Goal: Task Accomplishment & Management: Complete application form

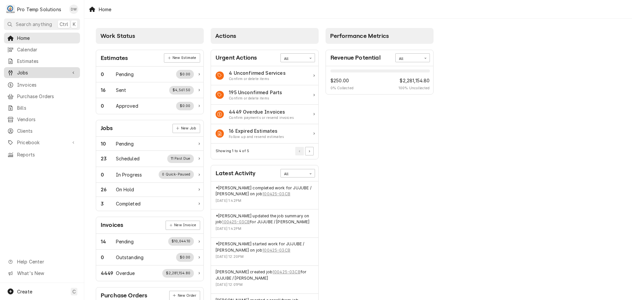
click at [20, 69] on span "Jobs" at bounding box center [42, 72] width 50 height 7
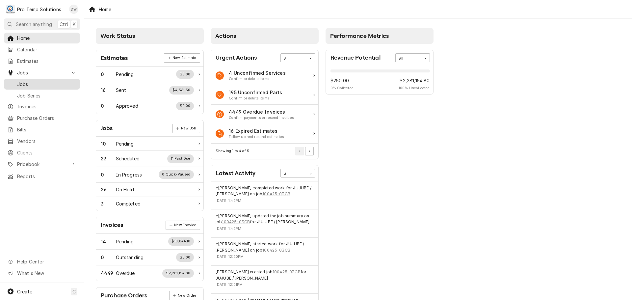
click at [21, 82] on span "Jobs" at bounding box center [47, 84] width 60 height 7
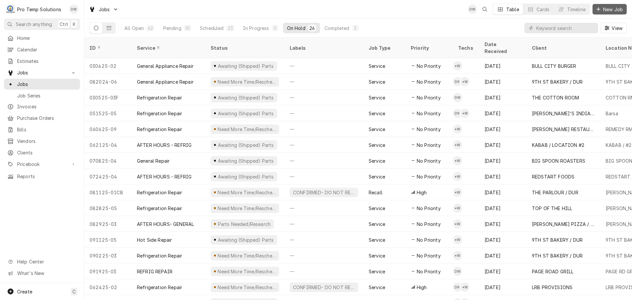
click at [603, 7] on span "New Job" at bounding box center [613, 9] width 22 height 7
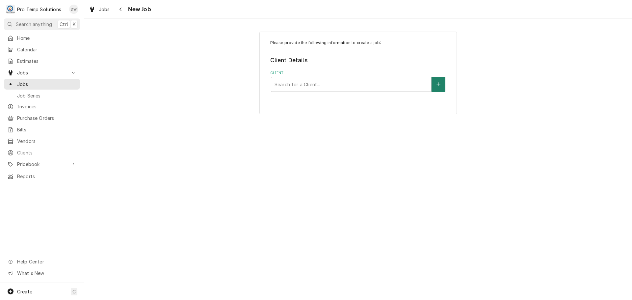
click at [438, 83] on icon "Create New Client" at bounding box center [438, 84] width 4 height 5
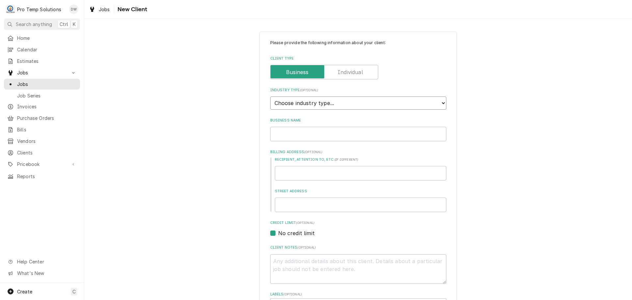
click at [435, 102] on select "Choose industry type... Residential Commercial Industrial Government" at bounding box center [358, 102] width 176 height 13
select select "2"
click at [270, 96] on select "Choose industry type... Residential Commercial Industrial Government" at bounding box center [358, 102] width 176 height 13
click at [418, 135] on input "Business Name" at bounding box center [358, 134] width 176 height 14
type textarea "x"
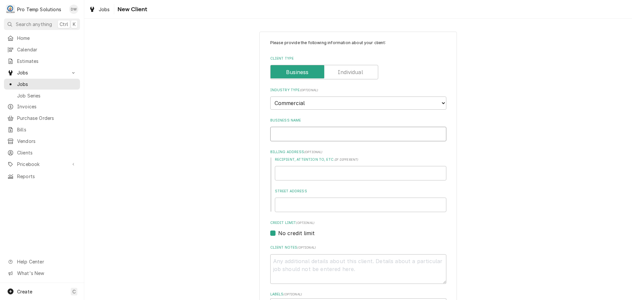
type input "I"
type textarea "x"
type input "IT"
type textarea "x"
type input "ITA"
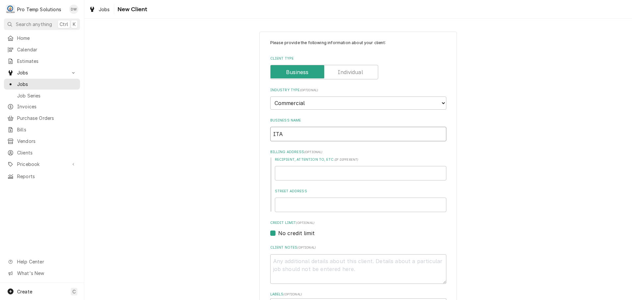
type textarea "x"
type input "ITAL"
type textarea "x"
type input "ITALI"
type textarea "x"
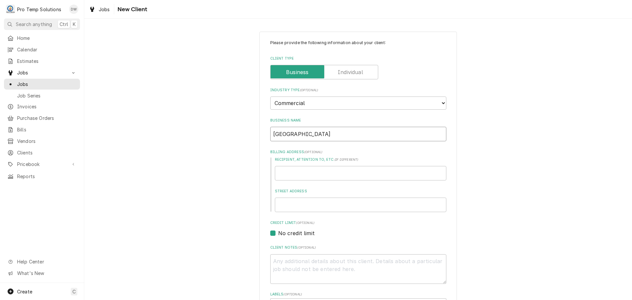
type input "ITALIA"
type textarea "x"
type input "ITALIAN"
type textarea "x"
type input "ITALIAN"
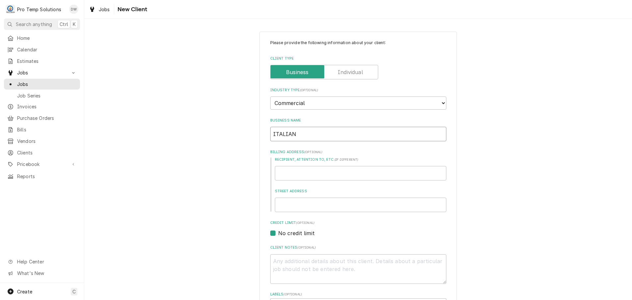
type textarea "x"
type input "ITALIAN P"
type textarea "x"
type input "ITALIAN PI"
type textarea "x"
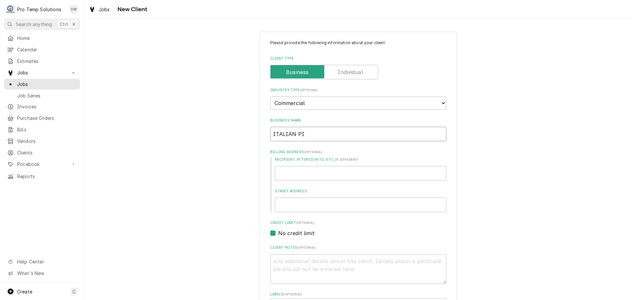
type input "ITALIAN PIZ"
type textarea "x"
type input "ITALIAN PIZZ"
type textarea "x"
type input "ITALIAN PIZZE"
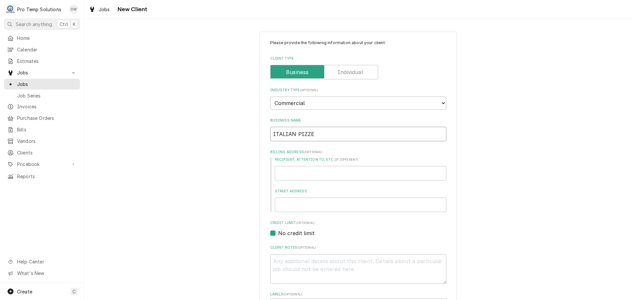
type textarea "x"
type input "ITALIAN PIZZER"
type textarea "x"
type input "ITALIAN PIZZERI"
type textarea "x"
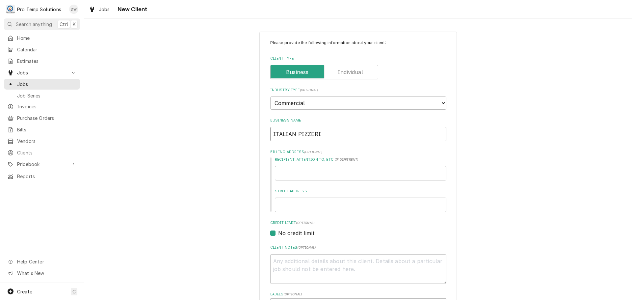
type input "ITALIAN PIZZERIA"
type textarea "x"
type input "ITALIAN PIZZERIA"
type textarea "x"
type input "ITALIAN PIZZERIA I"
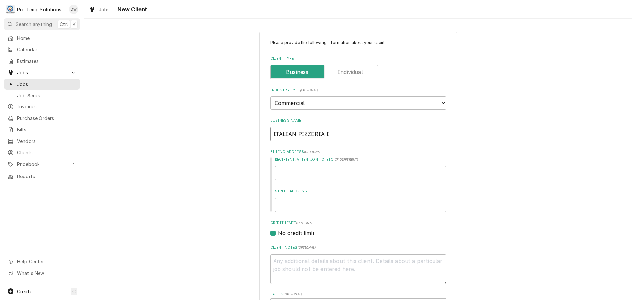
type textarea "x"
type input "ITALIAN PIZZERIA II"
type textarea "x"
type input "ITALIAN PIZZERIA III"
type textarea "x"
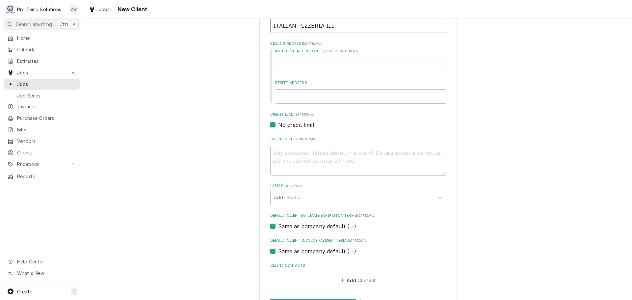
scroll to position [132, 0]
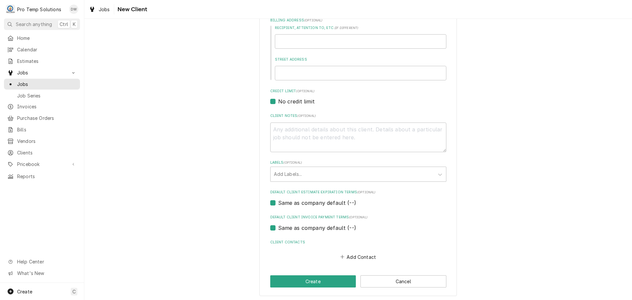
type input "ITALIAN PIZZERIA III"
click at [300, 73] on input "Street Address" at bounding box center [360, 73] width 171 height 14
type textarea "x"
type input "5"
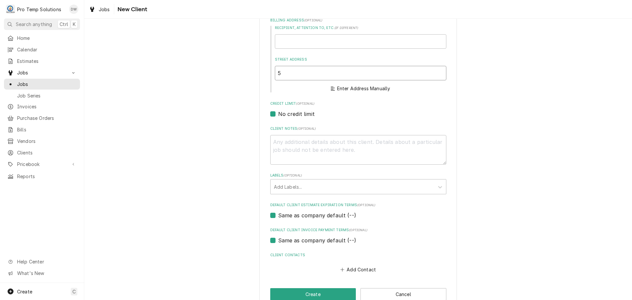
type textarea "x"
type input "50"
type textarea "x"
type input "508"
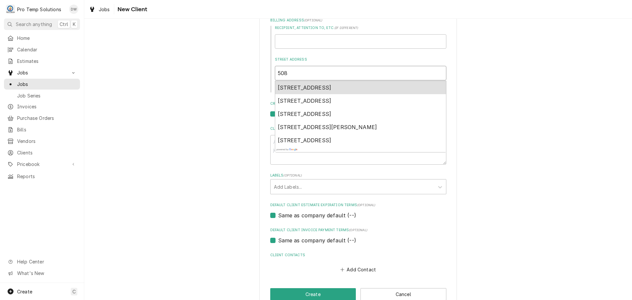
type textarea "x"
type input "508"
type textarea "x"
type input "508 W"
type textarea "x"
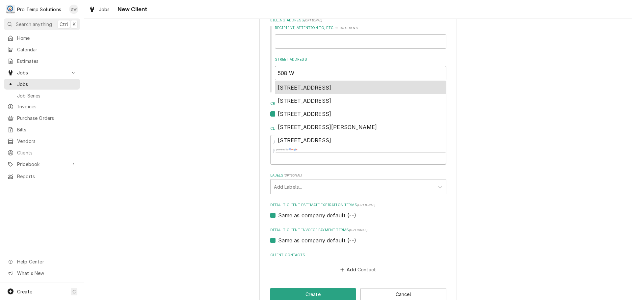
type input "508 W"
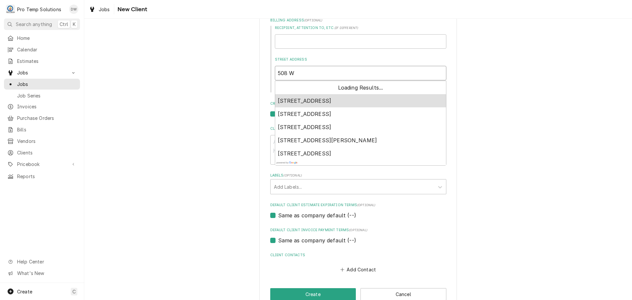
type textarea "x"
type input "508 W F"
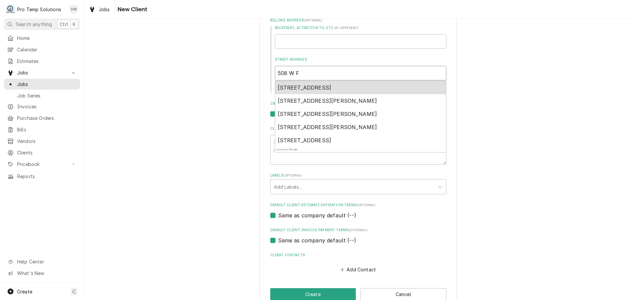
type textarea "x"
type input "508 W FR"
type textarea "x"
type input "508 W FRA"
type textarea "x"
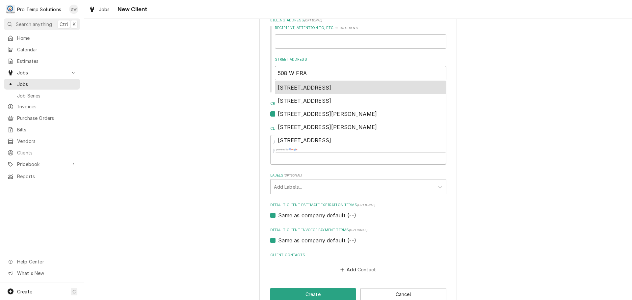
type input "508 W FRAN"
type textarea "x"
type input "508 W FRANK"
click at [331, 88] on span "508 West Franklin Street, Chapel Hill, NC, USA" at bounding box center [305, 87] width 54 height 7
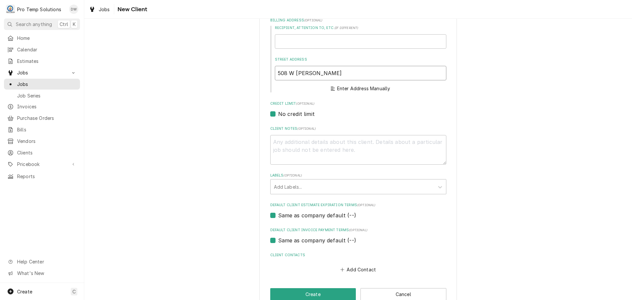
type textarea "x"
type input "508 W Franklin St"
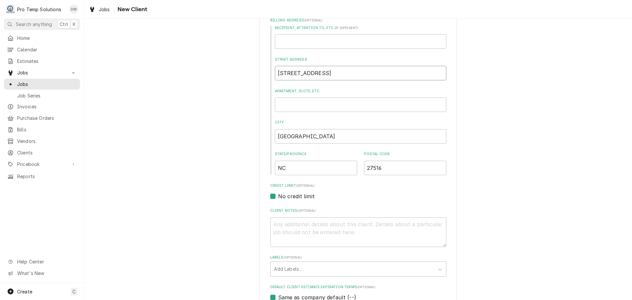
type textarea "x"
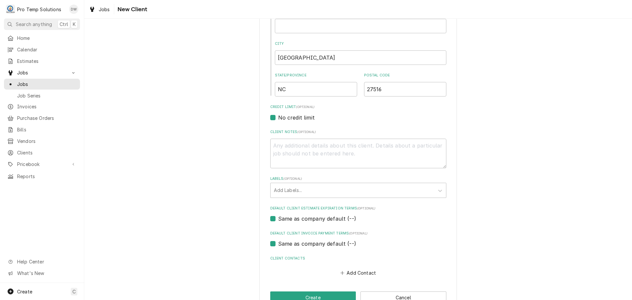
scroll to position [228, 0]
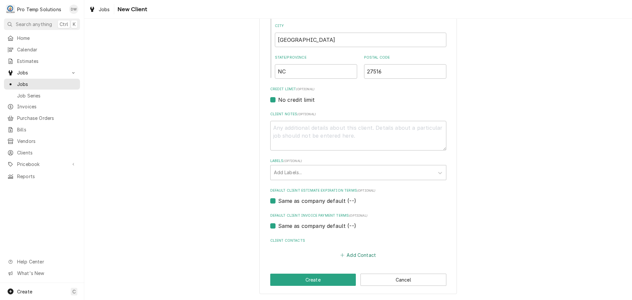
type input "508 W Franklin St"
click at [354, 256] on button "Add Contact" at bounding box center [358, 254] width 38 height 9
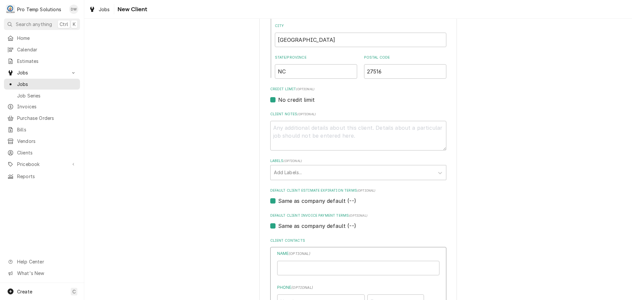
type textarea "x"
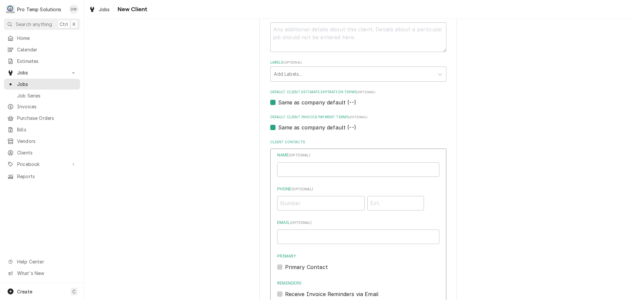
scroll to position [327, 0]
click at [363, 168] on input "Business Name" at bounding box center [358, 169] width 162 height 14
type input "ITALIAN PIZZERIA III / ChHILL"
click at [331, 207] on input "Phone ( optional )" at bounding box center [321, 203] width 88 height 14
type input "(919) 968-4671"
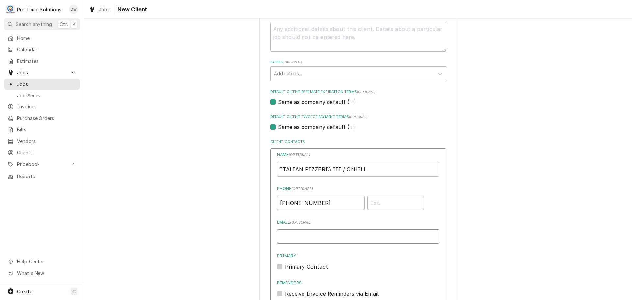
click at [333, 234] on input "Email ( optional )" at bounding box center [358, 236] width 162 height 14
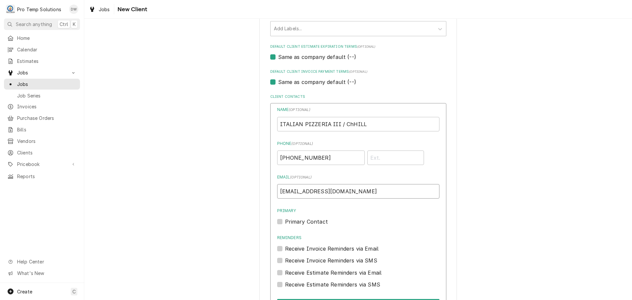
scroll to position [448, 0]
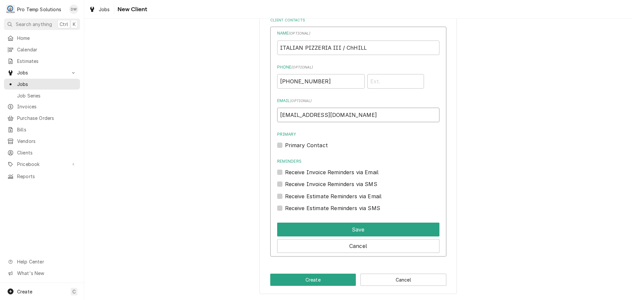
type input "protempsolutions@gmail.com"
click at [285, 144] on label "Primary Contact" at bounding box center [306, 145] width 43 height 8
click at [285, 144] on input "Primary" at bounding box center [366, 148] width 162 height 14
checkbox input "true"
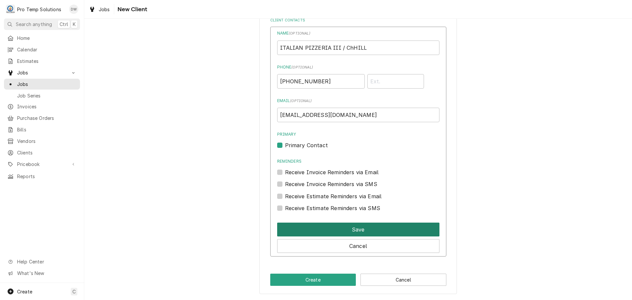
click at [357, 228] on button "Save" at bounding box center [358, 230] width 162 height 14
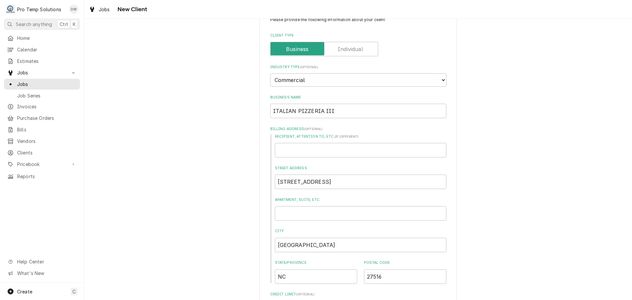
scroll to position [16, 0]
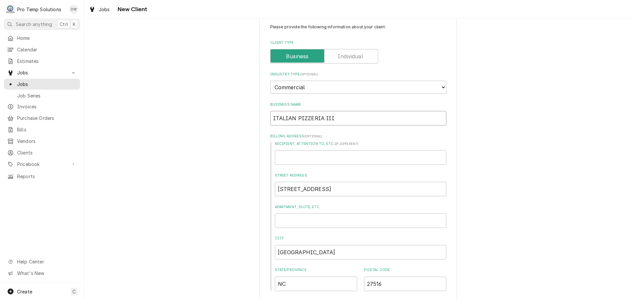
click at [393, 120] on input "ITALIAN PIZZERIA III" at bounding box center [358, 118] width 176 height 14
type textarea "x"
type input "ITALIAN PIZZERIA III"
type textarea "x"
type input "ITALIAN PIZZERIA III /"
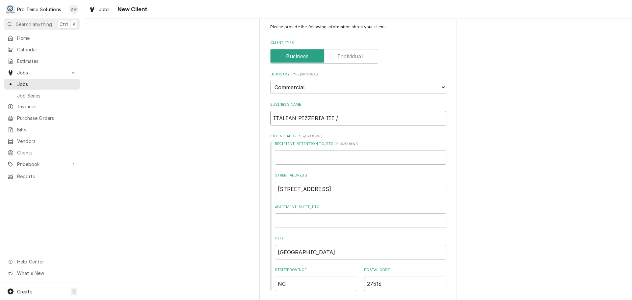
type textarea "x"
type input "ITALIAN PIZZERIA III /"
type textarea "x"
type input "ITALIAN PIZZERIA III / C"
type textarea "x"
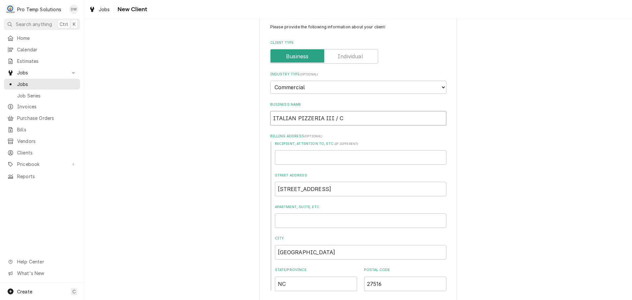
type input "ITALIAN PIZZERIA III / Ch"
type textarea "x"
type input "ITALIAN PIZZERIA III / ChH"
type textarea "x"
type input "ITALIAN PIZZERIA III / ChHI"
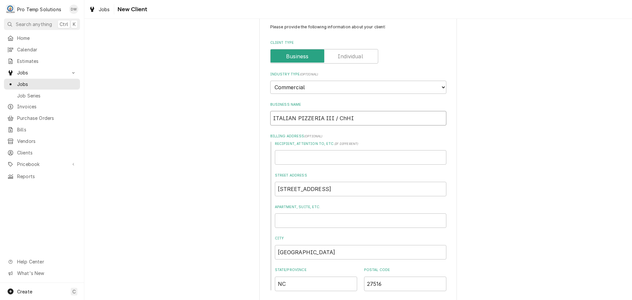
type textarea "x"
type input "ITALIAN PIZZERIA III / ChHIL"
type textarea "x"
type input "ITALIAN PIZZERIA III / ChHILL"
type textarea "x"
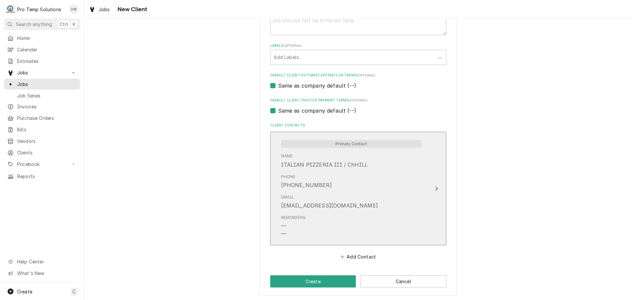
scroll to position [345, 0]
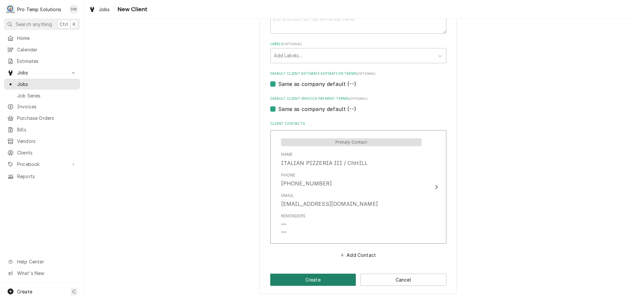
type input "ITALIAN PIZZERIA III / ChHILL"
click at [316, 280] on button "Create" at bounding box center [313, 280] width 86 height 12
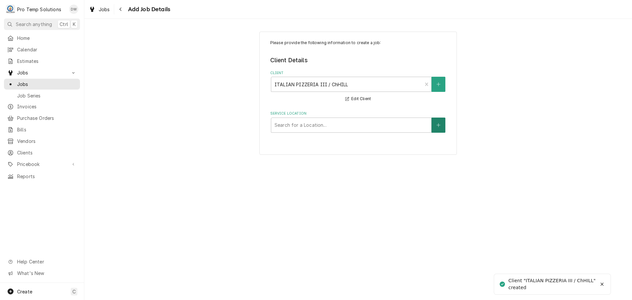
click at [436, 123] on icon "Create New Location" at bounding box center [438, 125] width 4 height 5
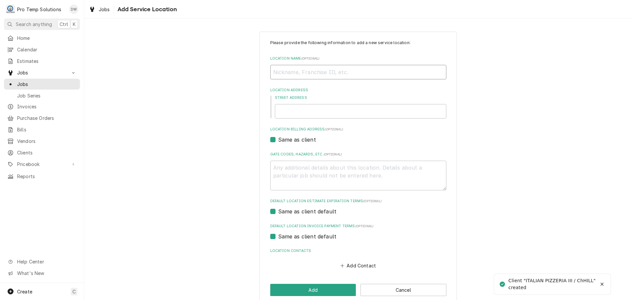
click at [389, 72] on input "Location Name ( optional )" at bounding box center [358, 72] width 176 height 14
type textarea "x"
type input "I"
type textarea "x"
type input "IT"
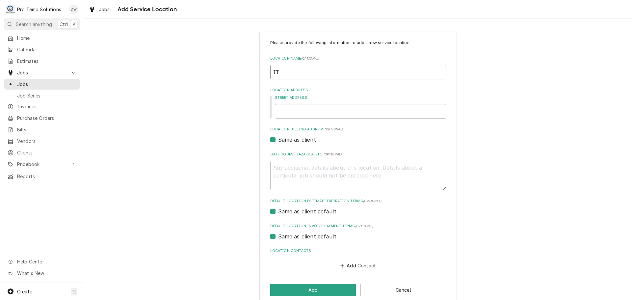
type textarea "x"
type input "ITA"
type textarea "x"
type input "ITAL"
type textarea "x"
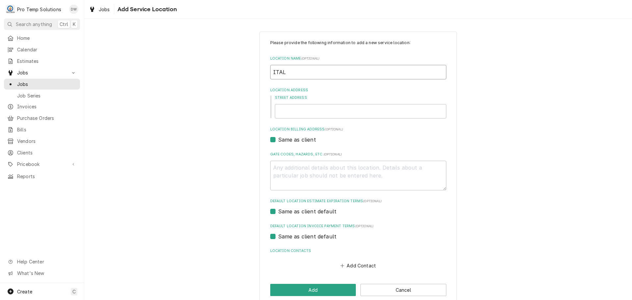
type input "ITALI"
type textarea "x"
type input "ITALIA"
type textarea "x"
type input "ITALIAN"
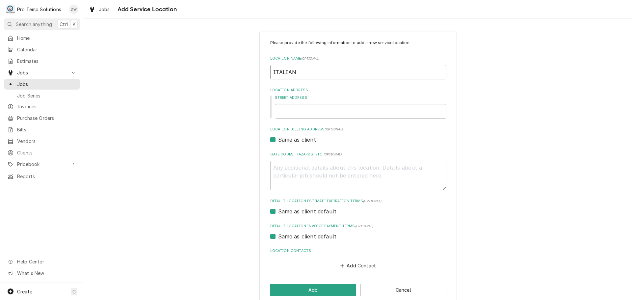
type textarea "x"
type input "ITALIAN"
type textarea "x"
type input "ITALIAN P"
type textarea "x"
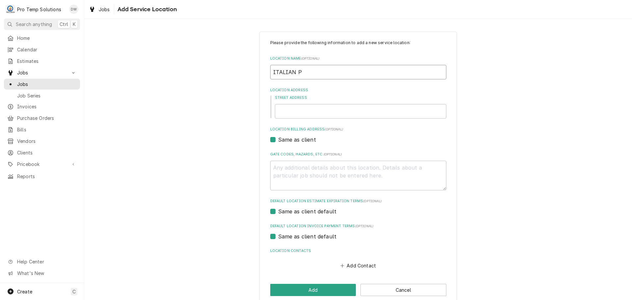
type input "ITALIAN PI"
type textarea "x"
type input "ITALIAN PIZ"
type textarea "x"
type input "ITALIAN PIZZ"
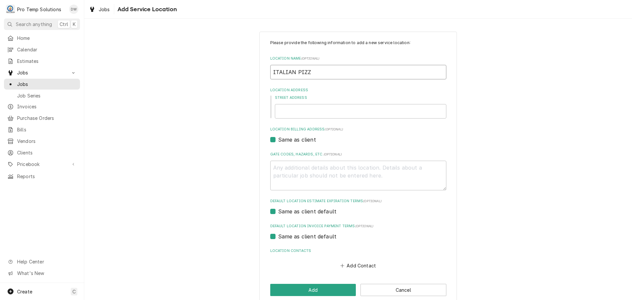
type textarea "x"
type input "ITALIAN PIZZE"
type textarea "x"
type input "ITALIAN PIZZER"
type textarea "x"
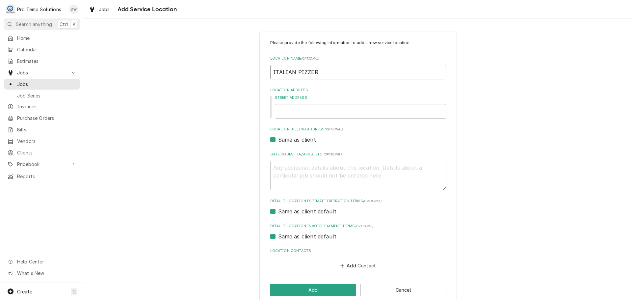
type input "ITALIAN PIZZERI"
type textarea "x"
type input "ITALIAN PIZZERIA"
type textarea "x"
type input "ITALIAN PIZZERIA"
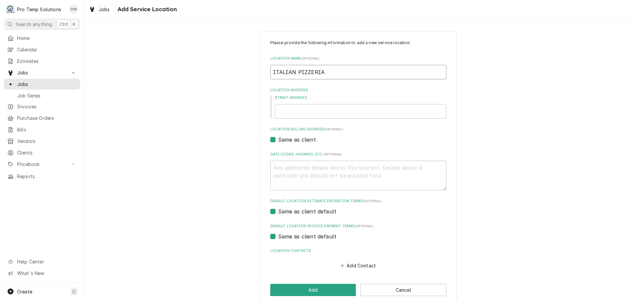
type textarea "x"
type input "ITALIAN PIZZERIA I"
type textarea "x"
type input "ITALIAN PIZZERIA II"
type textarea "x"
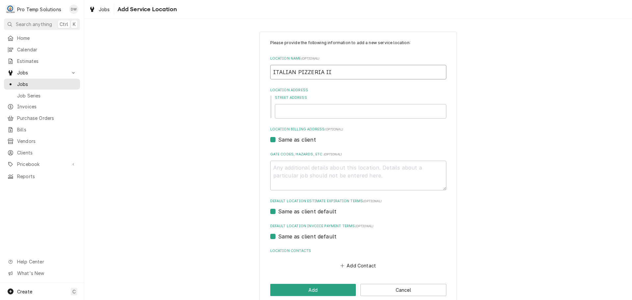
type input "ITALIAN PIZZERIA III"
type textarea "x"
type input "ITALIAN PIZZERIA III"
type textarea "x"
type input "ITALIAN PIZZERIA III /"
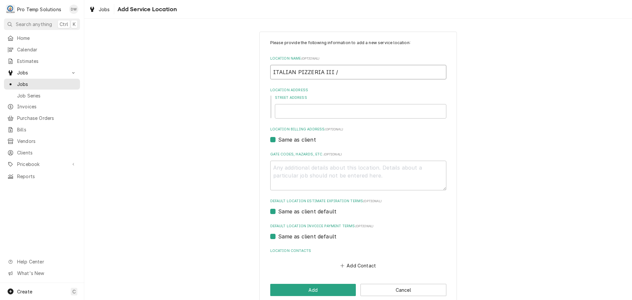
type textarea "x"
type input "ITALIAN PIZZERIA III /"
type textarea "x"
type input "ITALIAN PIZZERIA III / C"
type textarea "x"
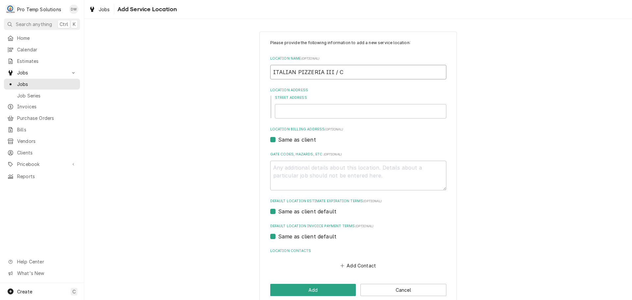
type input "ITALIAN PIZZERIA III / Ch"
type textarea "x"
type input "ITALIAN PIZZERIA III / ChH"
type textarea "x"
type input "ITALIAN PIZZERIA III / ChHI"
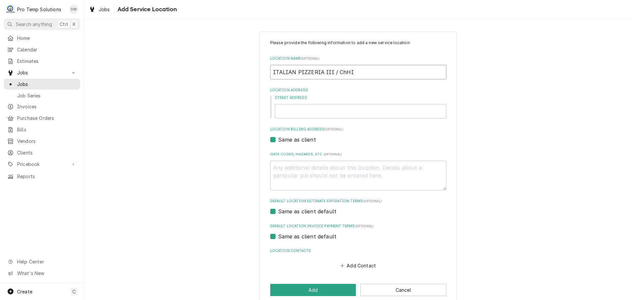
type textarea "x"
type input "ITALIAN PIZZERIA III / ChHIL"
type textarea "x"
type input "ITALIAN PIZZERIA III / ChHILL"
type textarea "x"
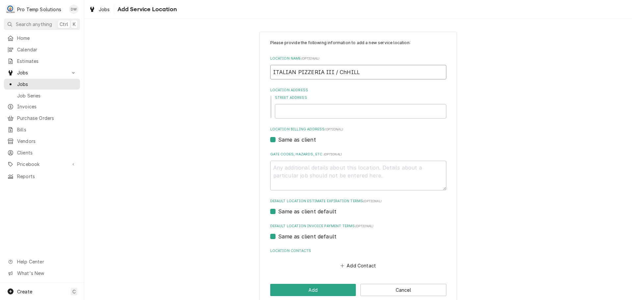
type input "ITALIAN PIZZERIA III / ChHILL"
click at [348, 116] on input "Street Address" at bounding box center [360, 111] width 171 height 14
type textarea "x"
type input "5"
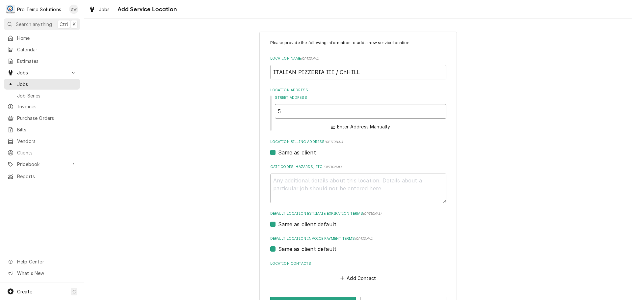
type textarea "x"
type input "50"
type textarea "x"
type input "508"
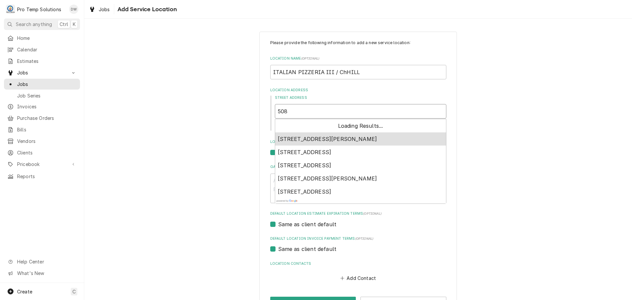
type textarea "x"
type input "508"
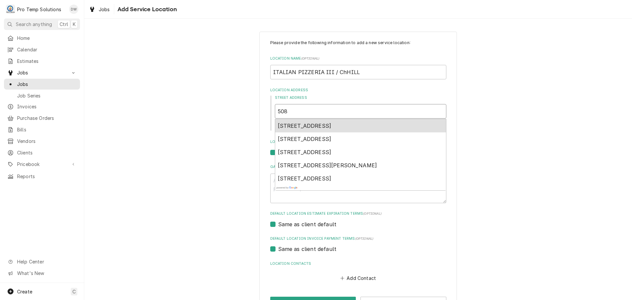
type textarea "x"
type input "508 W"
type textarea "x"
type input "508 W"
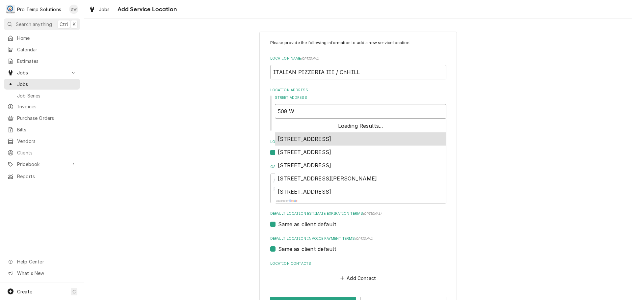
type textarea "x"
type input "508 W F"
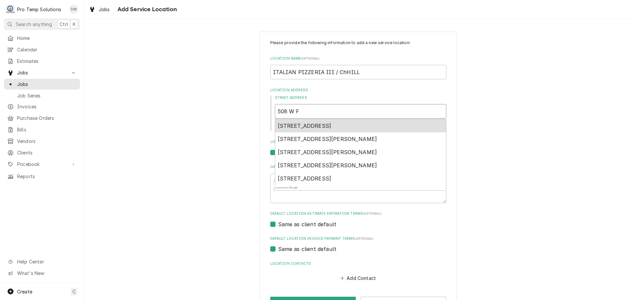
type textarea "x"
type input "508 W FR"
type textarea "x"
type input "508 W FRA"
type textarea "x"
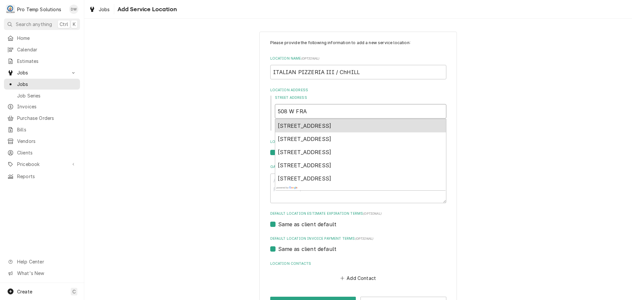
type input "508 W FRAN"
type textarea "x"
type input "508 W FRANK"
click at [343, 121] on div "508 West Franklin Street, Chapel Hill, NC, USA" at bounding box center [360, 125] width 171 height 13
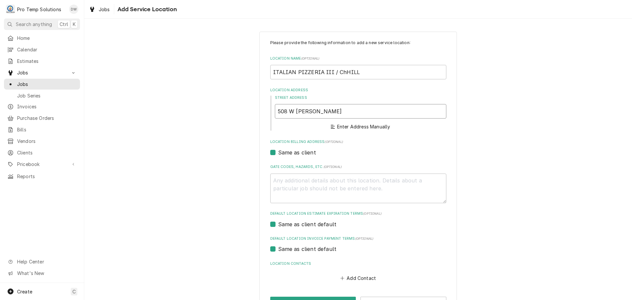
type textarea "x"
type input "508 W Franklin St"
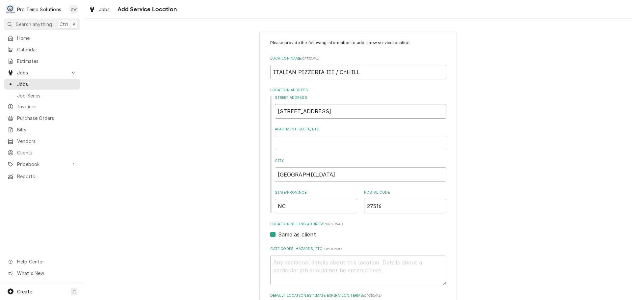
type textarea "x"
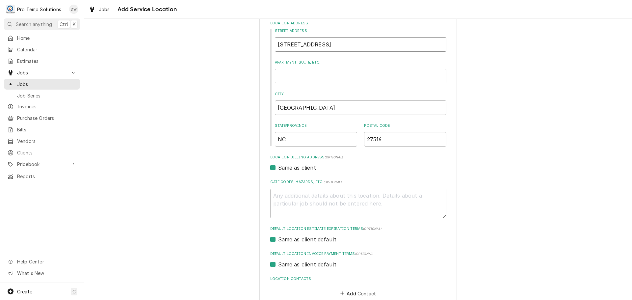
scroll to position [105, 0]
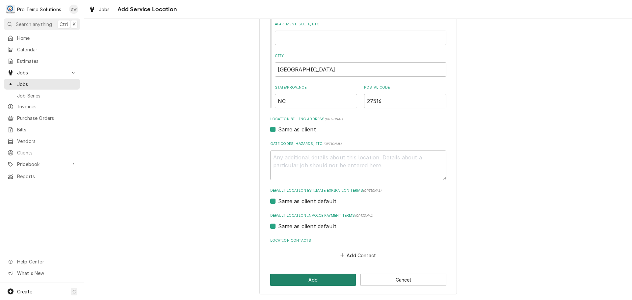
type input "508 W Franklin St"
click at [308, 280] on button "Add" at bounding box center [313, 280] width 86 height 12
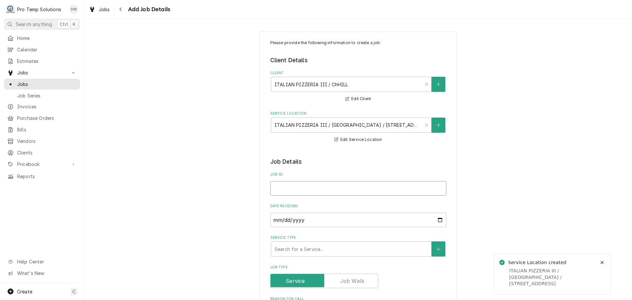
click at [320, 192] on input "Job ID" at bounding box center [358, 188] width 176 height 14
type textarea "x"
type input "1"
type textarea "x"
type input "10"
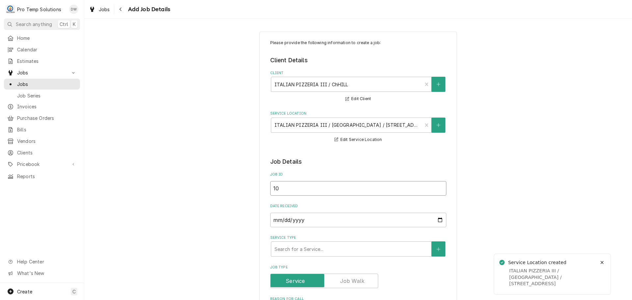
type textarea "x"
type input "100"
type textarea "x"
type input "1005"
type textarea "x"
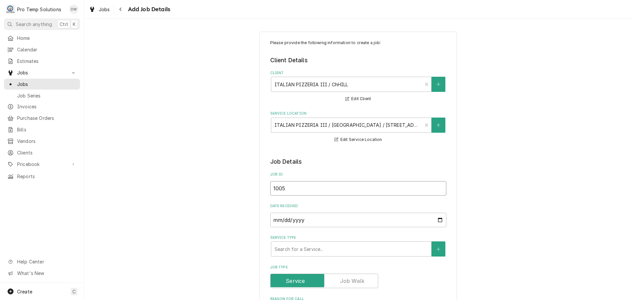
type input "10052"
type textarea "x"
type input "100525"
type textarea "x"
type input "100525-"
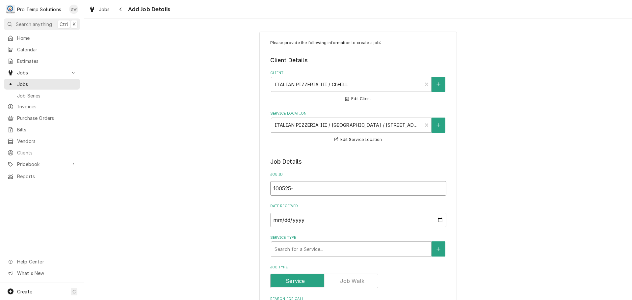
type textarea "x"
type input "100525-0"
type textarea "x"
type input "100525-01"
type textarea "x"
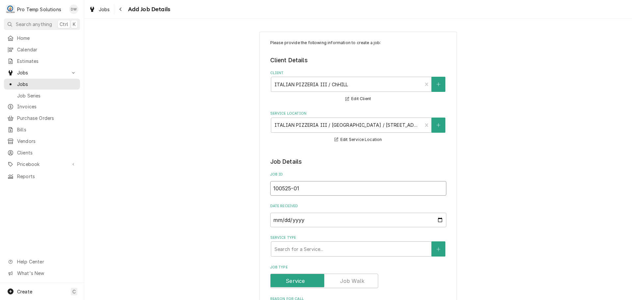
type input "100525-01A"
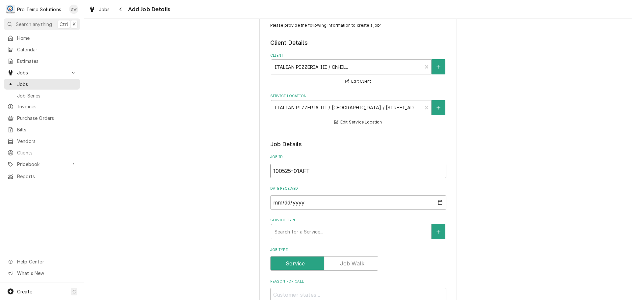
scroll to position [99, 0]
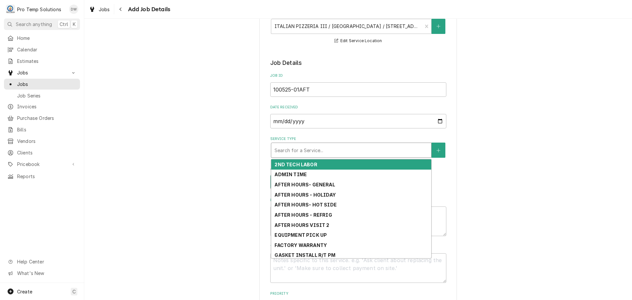
click at [328, 148] on div "Service Type" at bounding box center [351, 150] width 153 height 12
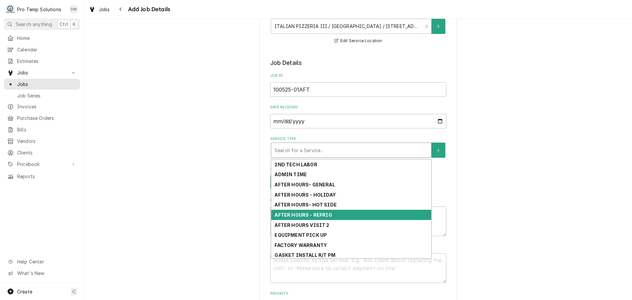
click at [320, 214] on strong "AFTER HOURS - REFRIG" at bounding box center [303, 215] width 57 height 6
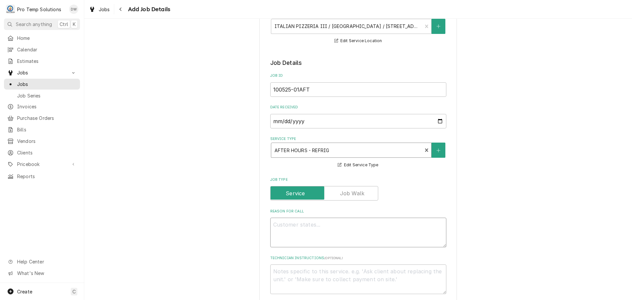
click at [316, 223] on textarea "Reason For Call" at bounding box center [358, 233] width 176 height 30
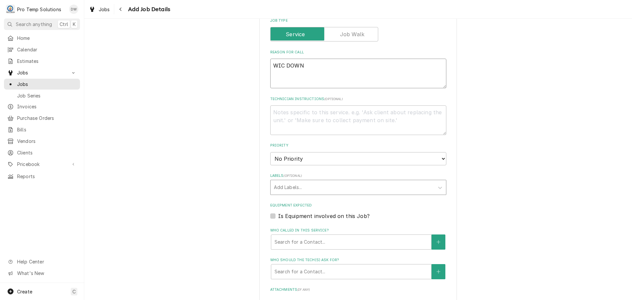
scroll to position [263, 0]
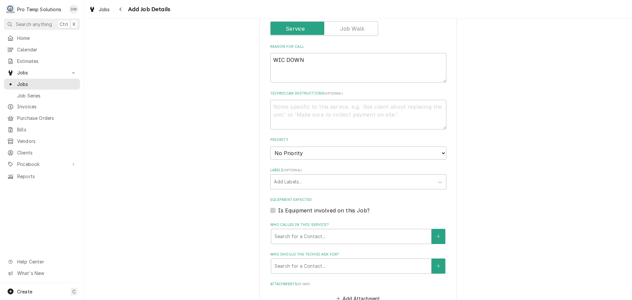
click at [278, 209] on label "Is Equipment involved on this Job?" at bounding box center [324, 210] width 92 height 8
click at [278, 209] on input "Equipment Expected" at bounding box center [366, 213] width 176 height 14
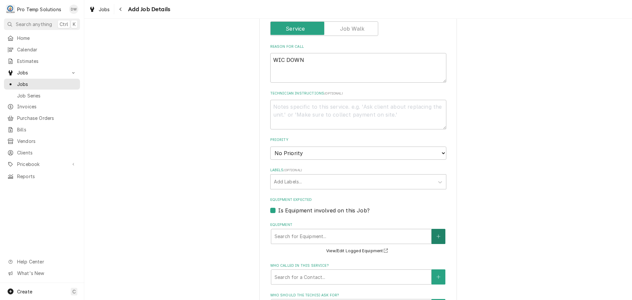
click at [436, 235] on icon "Create New Equipment" at bounding box center [438, 236] width 4 height 4
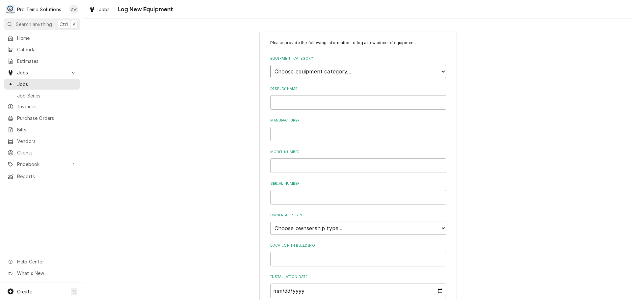
click at [436, 69] on select "Choose equipment category... Cooking Equipment Fryers Ice Machines Ovens and Ra…" at bounding box center [358, 71] width 176 height 13
click at [270, 65] on select "Choose equipment category... Cooking Equipment Fryers Ice Machines Ovens and Ra…" at bounding box center [358, 71] width 176 height 13
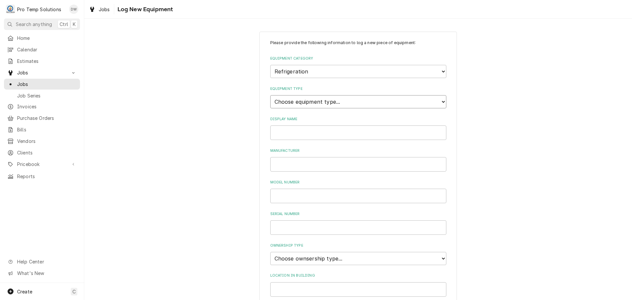
click at [441, 99] on select "Choose equipment type... Bar Refrigeration Blast Chiller Chef Base Freezer Chef…" at bounding box center [358, 101] width 176 height 13
click at [270, 95] on select "Choose equipment type... Bar Refrigeration Blast Chiller Chef Base Freezer Chef…" at bounding box center [358, 101] width 176 height 13
click at [348, 131] on input "Display Name" at bounding box center [358, 132] width 176 height 14
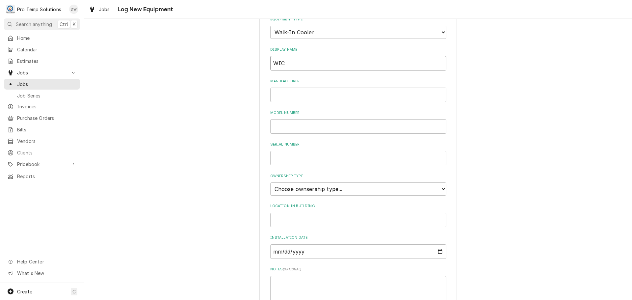
scroll to position [145, 0]
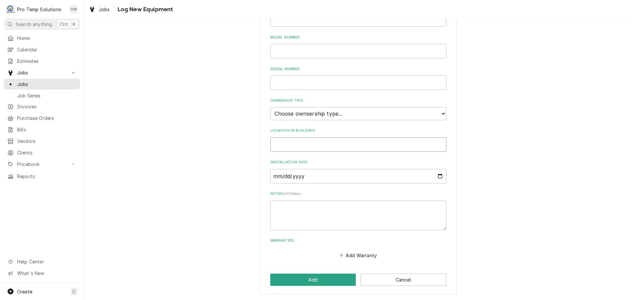
click at [315, 143] on input "Location in Building" at bounding box center [358, 144] width 176 height 14
click at [318, 115] on select "Choose ownsership type... Unknown Owned Leased Rented" at bounding box center [358, 113] width 176 height 13
click at [270, 107] on select "Choose ownsership type... Unknown Owned Leased Rented" at bounding box center [358, 113] width 176 height 13
click at [305, 279] on button "Add" at bounding box center [313, 280] width 86 height 12
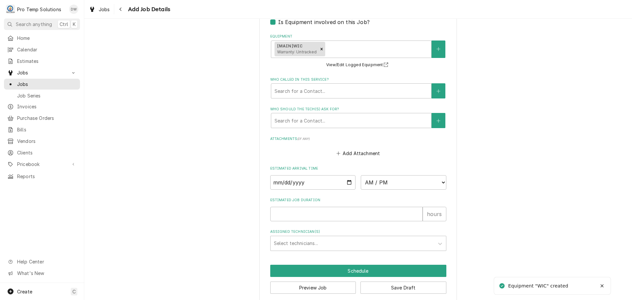
scroll to position [460, 0]
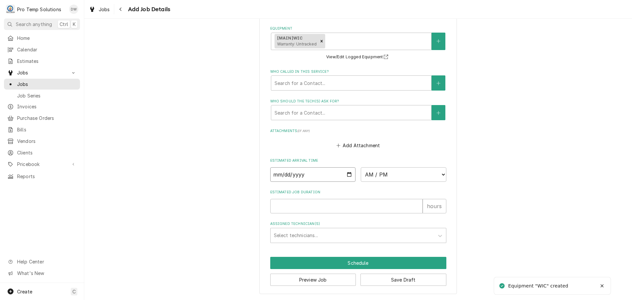
click at [345, 175] on input "Date" at bounding box center [313, 174] width 86 height 14
click at [439, 174] on select "AM / PM 6:00 AM 6:15 AM 6:30 AM 6:45 AM 7:00 AM 7:15 AM 7:30 AM 7:45 AM 8:00 AM…" at bounding box center [404, 174] width 86 height 14
click at [361, 167] on select "AM / PM 6:00 AM 6:15 AM 6:30 AM 6:45 AM 7:00 AM 7:15 AM 7:30 AM 7:45 AM 8:00 AM…" at bounding box center [404, 174] width 86 height 14
click at [404, 204] on input "Estimated Job Duration" at bounding box center [346, 206] width 152 height 14
click at [320, 235] on div "Assigned Technician(s)" at bounding box center [352, 235] width 157 height 12
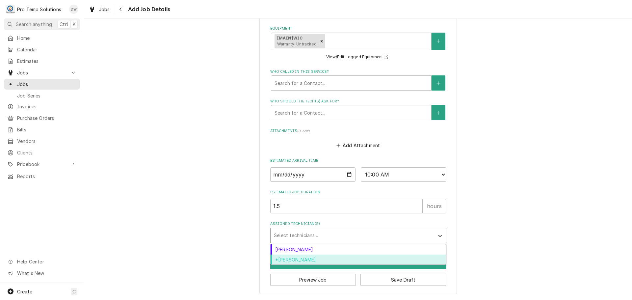
click at [310, 259] on div "*[PERSON_NAME]" at bounding box center [358, 259] width 175 height 10
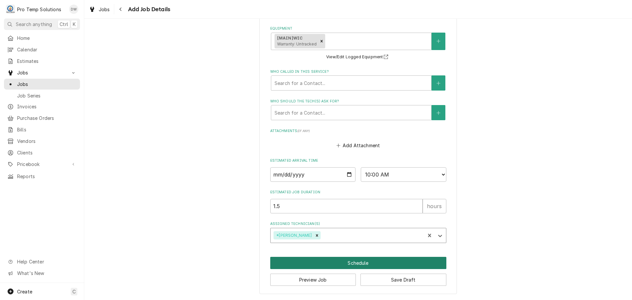
click at [357, 263] on button "Schedule" at bounding box center [358, 263] width 176 height 12
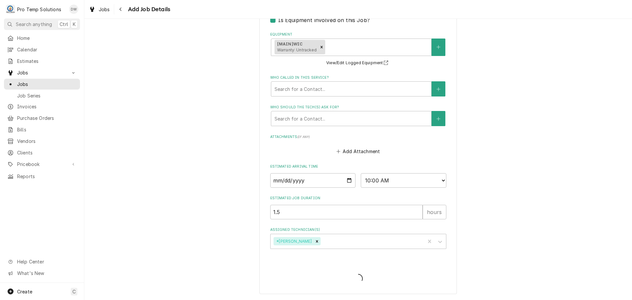
scroll to position [454, 0]
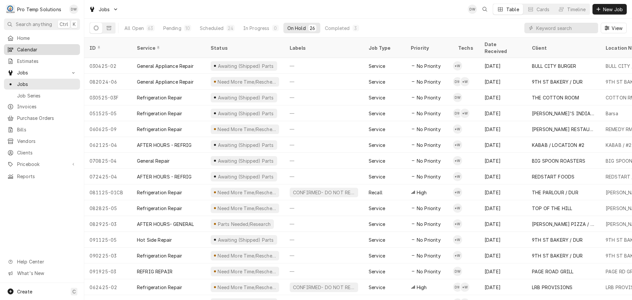
click at [26, 46] on span "Calendar" at bounding box center [47, 49] width 60 height 7
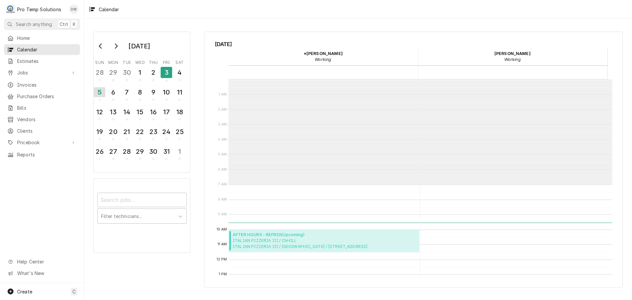
scroll to position [105, 0]
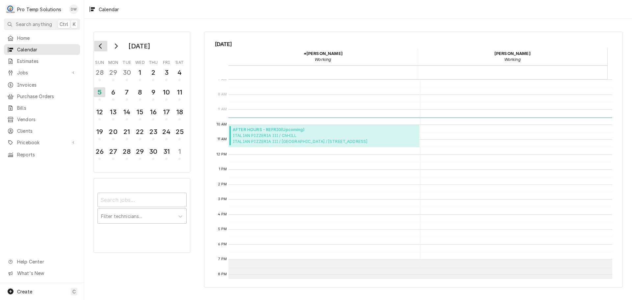
click at [100, 46] on icon "Go to previous month" at bounding box center [100, 45] width 3 height 5
